Goal: Task Accomplishment & Management: Manage account settings

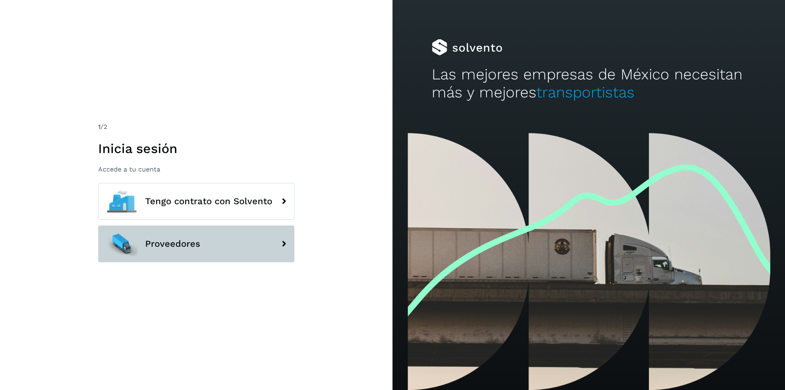
click at [206, 246] on button "Proveedores" at bounding box center [196, 243] width 196 height 37
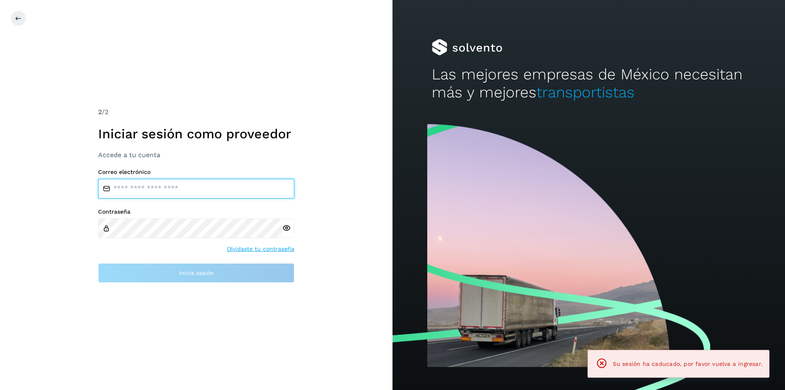
type input "**********"
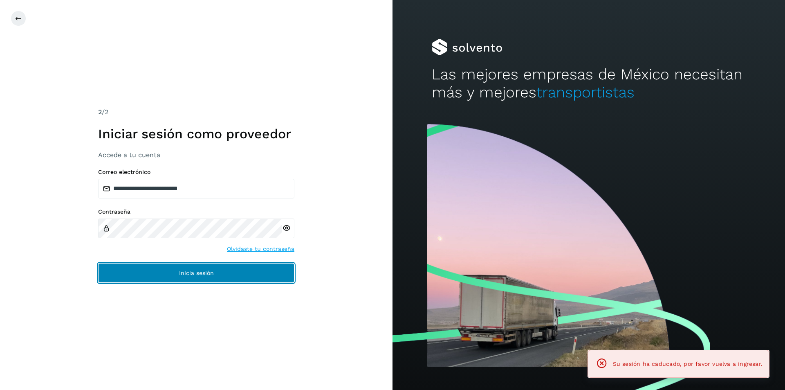
click at [199, 269] on button "Inicia sesión" at bounding box center [196, 273] width 196 height 20
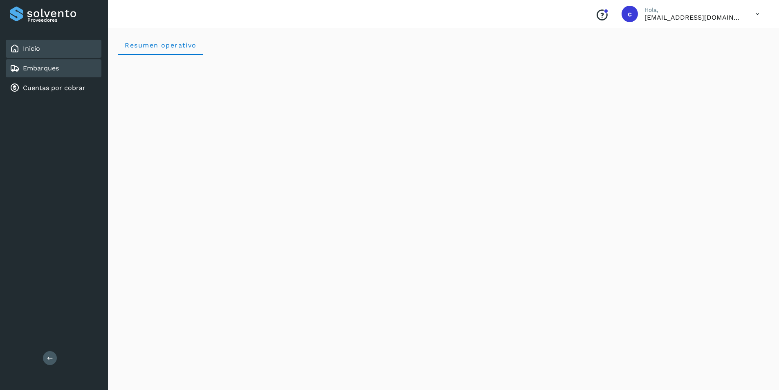
click at [32, 64] on div "Embarques" at bounding box center [34, 68] width 49 height 10
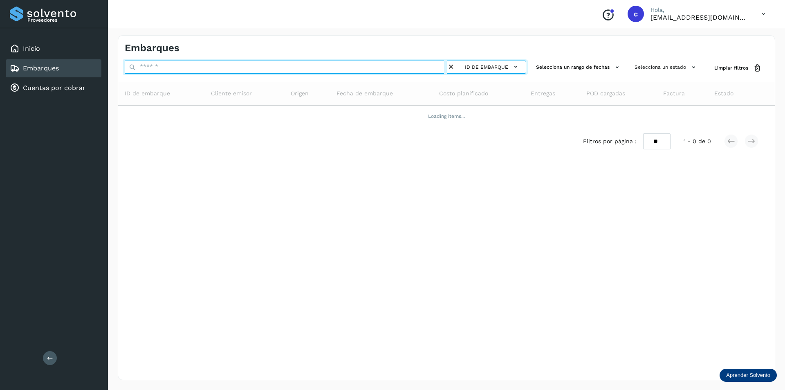
click at [245, 67] on input "text" at bounding box center [286, 67] width 322 height 13
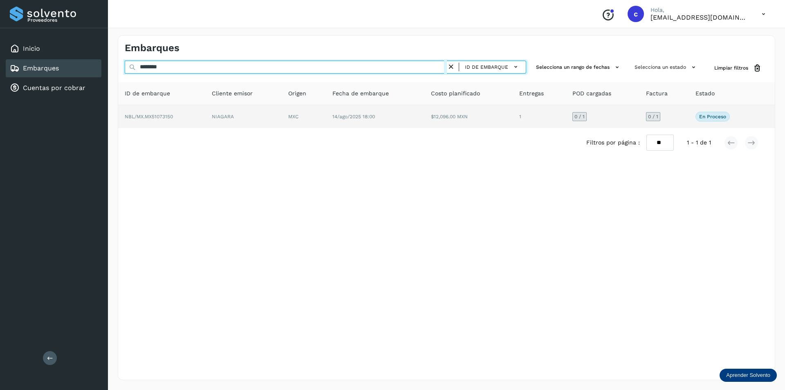
type input "********"
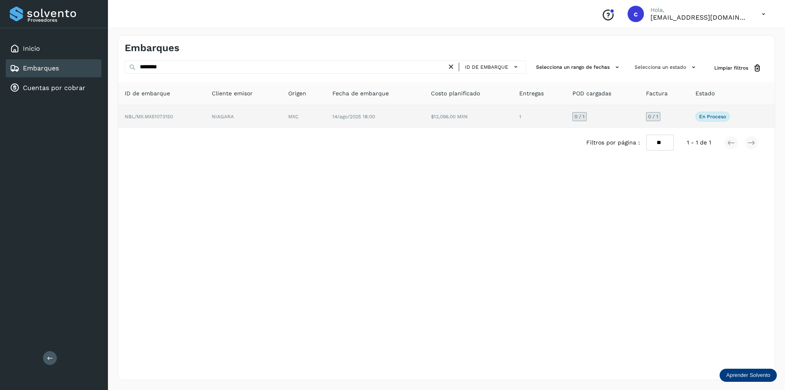
click at [282, 110] on td "NIAGARA" at bounding box center [304, 116] width 44 height 23
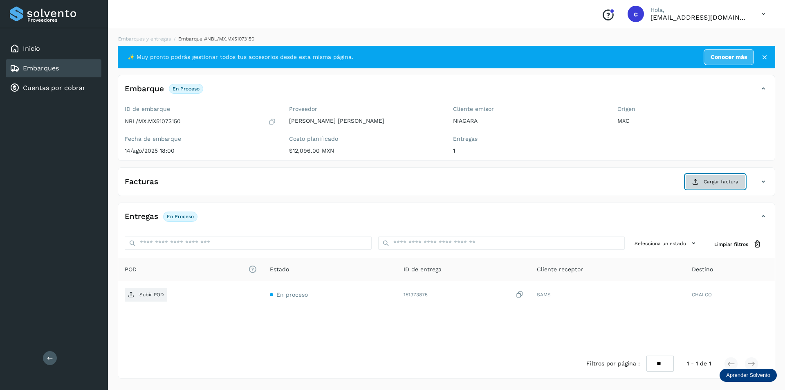
click at [691, 182] on button "Cargar factura" at bounding box center [715, 181] width 60 height 15
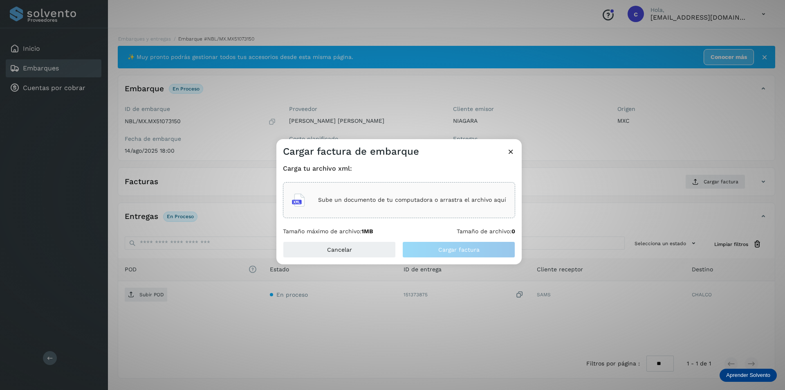
click at [362, 211] on div "Sube un documento de tu computadora o arrastra el archivo aquí" at bounding box center [399, 200] width 232 height 36
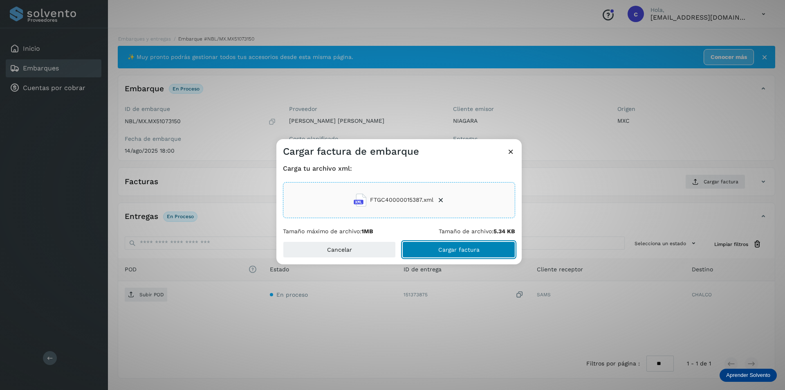
click at [444, 243] on button "Cargar factura" at bounding box center [458, 249] width 113 height 16
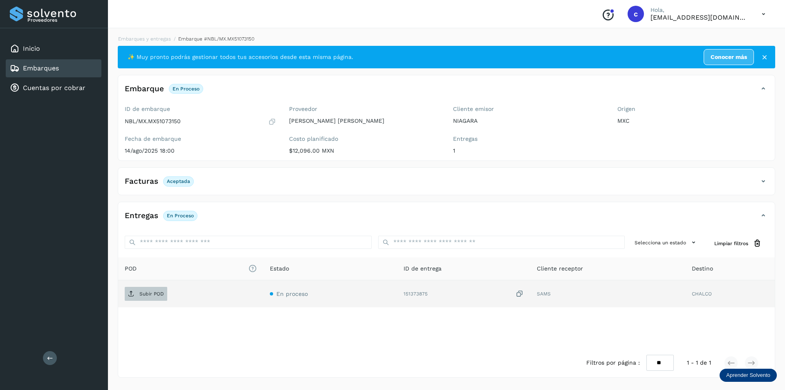
click at [164, 291] on span "Subir POD" at bounding box center [146, 293] width 43 height 13
click at [87, 66] on div "Embarques" at bounding box center [54, 68] width 96 height 18
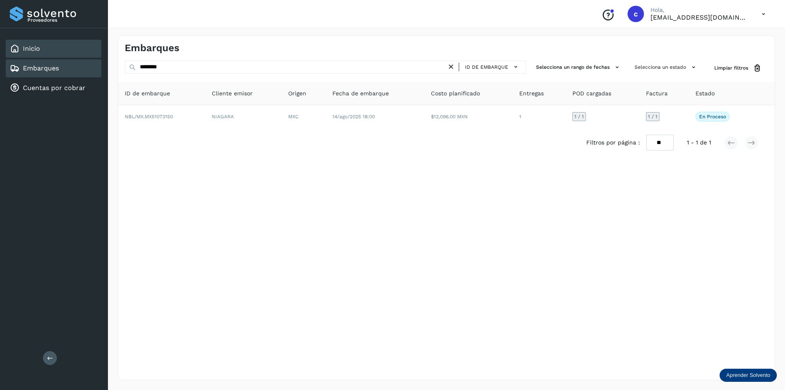
click at [50, 52] on div "Inicio" at bounding box center [54, 49] width 96 height 18
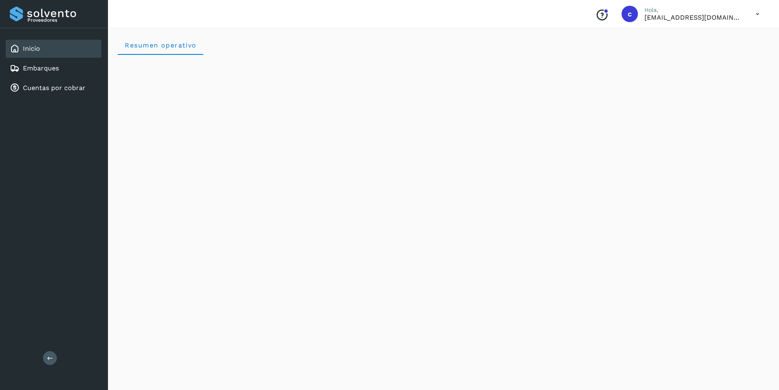
click at [750, 16] on icon at bounding box center [757, 14] width 17 height 17
click at [708, 36] on div "Cerrar sesión" at bounding box center [716, 37] width 97 height 16
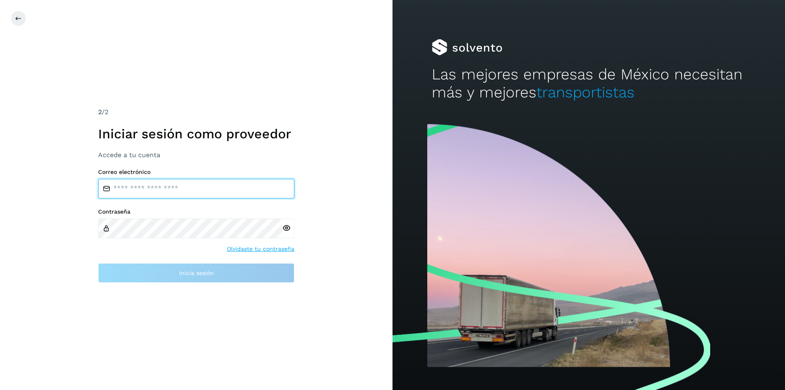
type input "**********"
